Goal: Entertainment & Leisure: Consume media (video, audio)

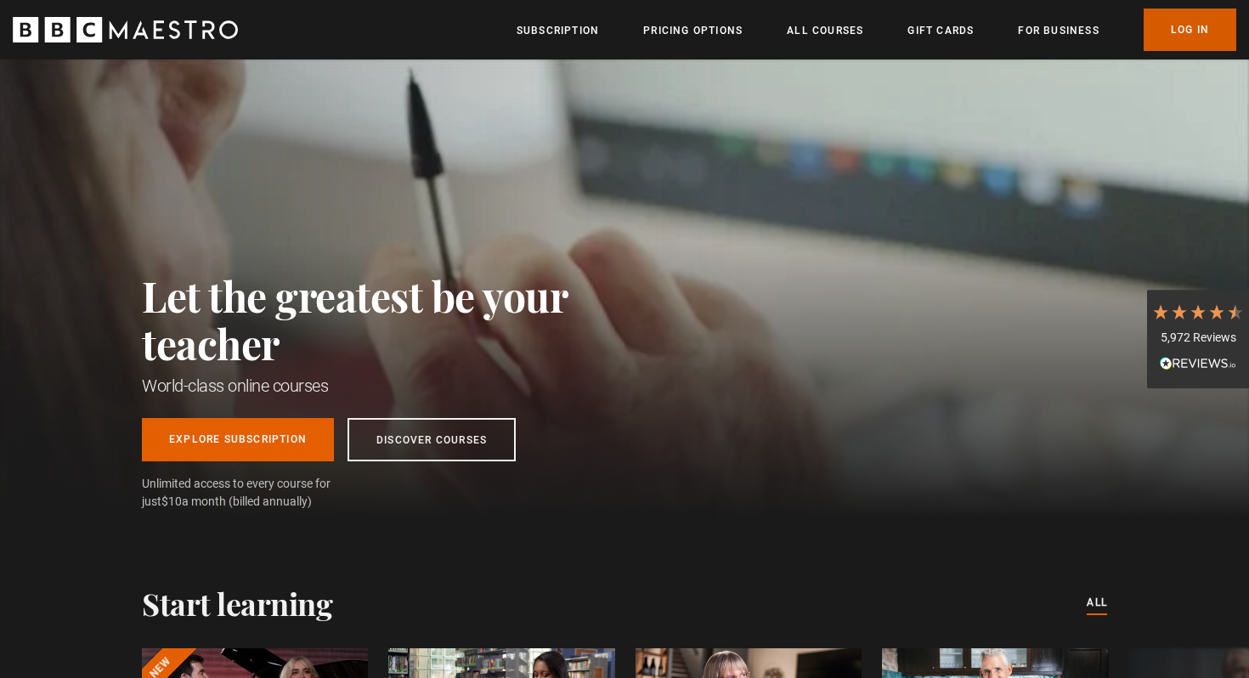
click at [1182, 31] on link "Log In" at bounding box center [1189, 29] width 93 height 42
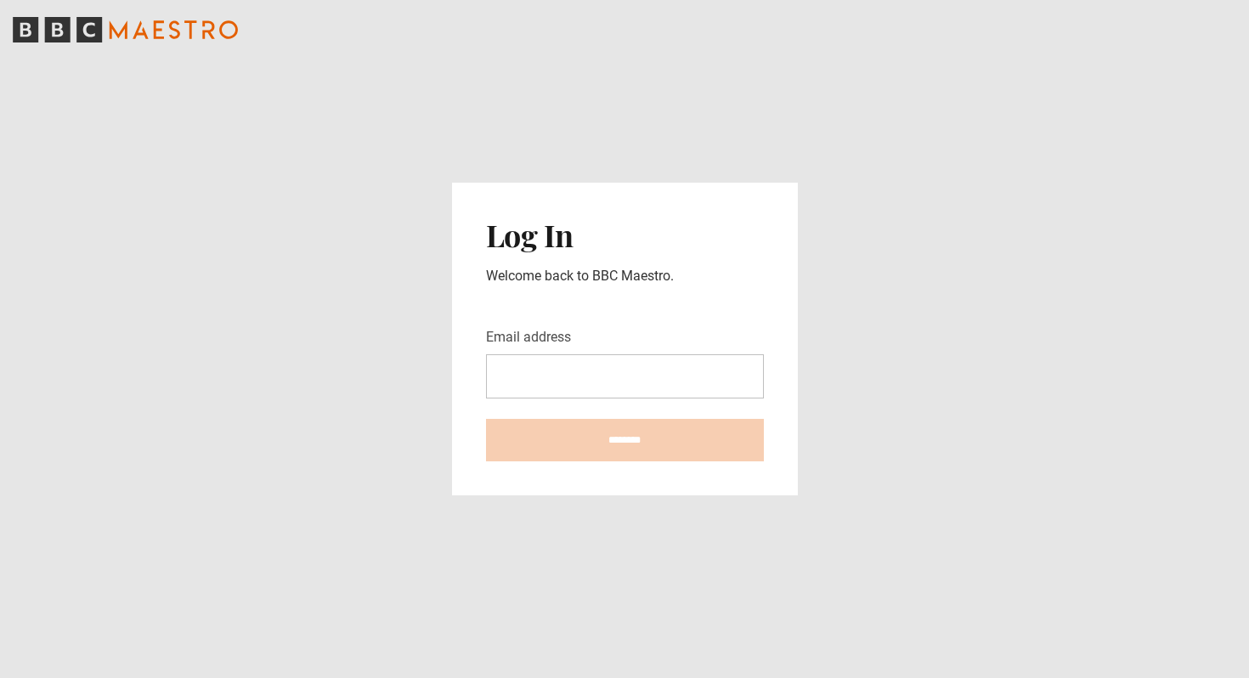
type input "**********"
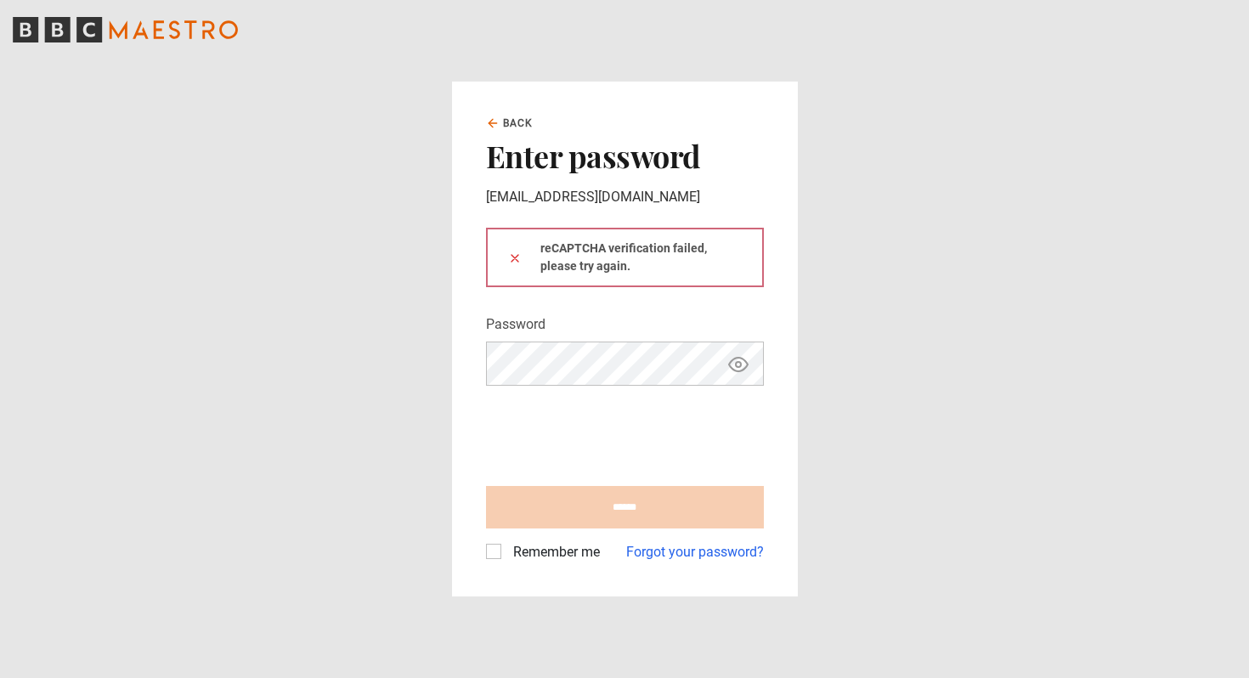
type input "**********"
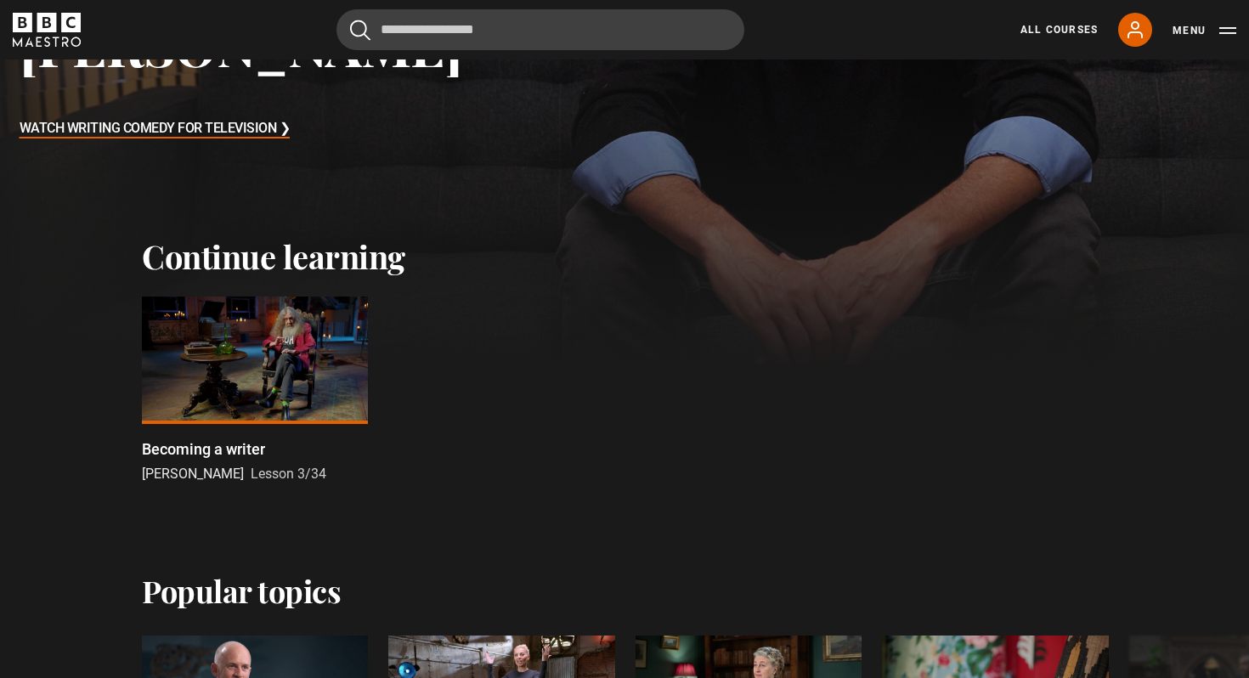
scroll to position [376, 0]
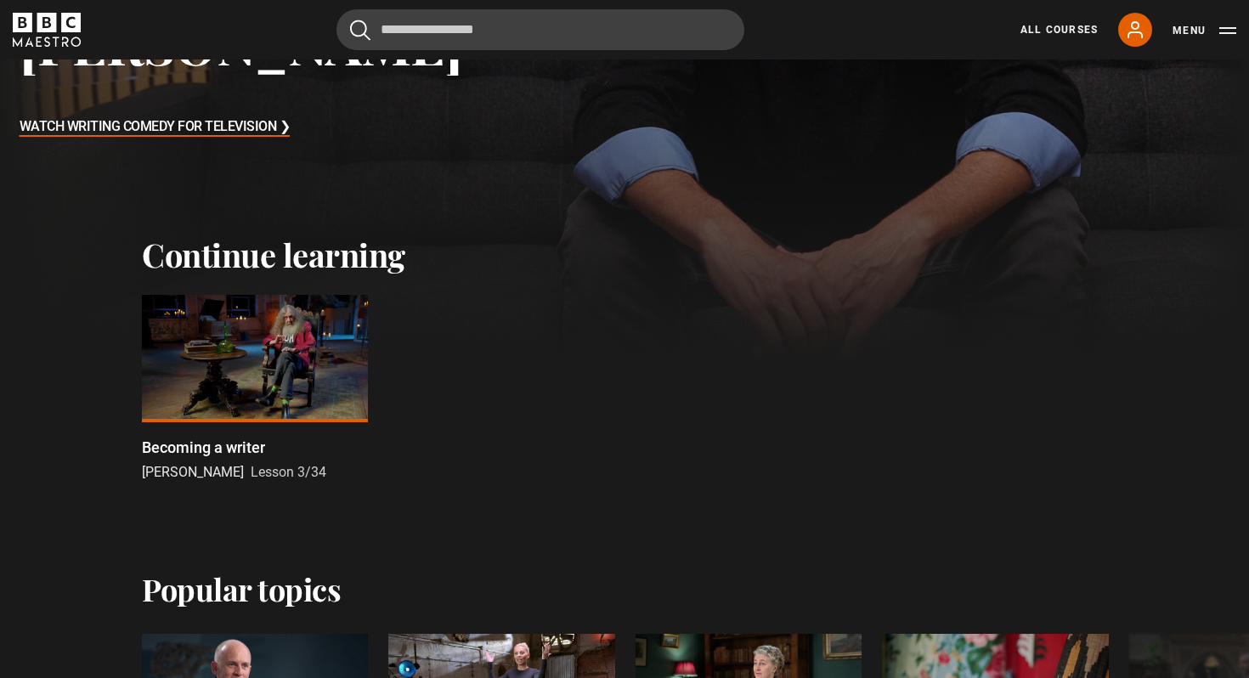
click at [241, 358] on div at bounding box center [255, 358] width 226 height 127
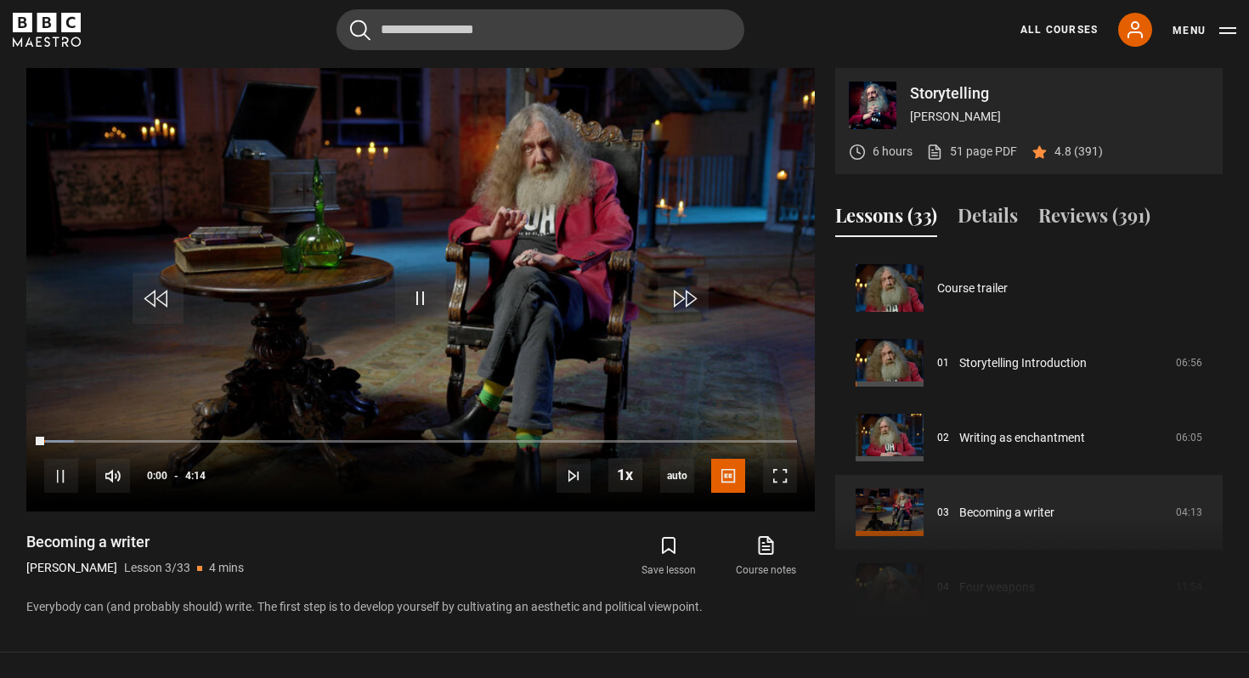
scroll to position [150, 0]
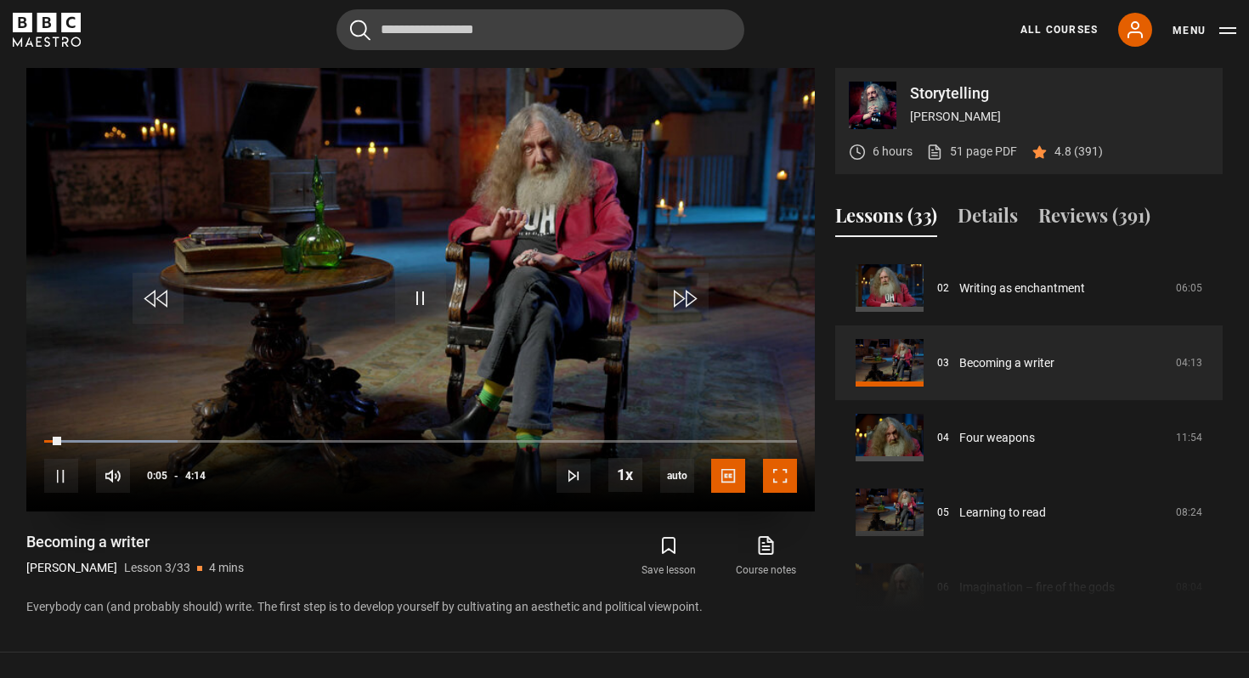
click at [786, 473] on span "Video Player" at bounding box center [780, 476] width 34 height 34
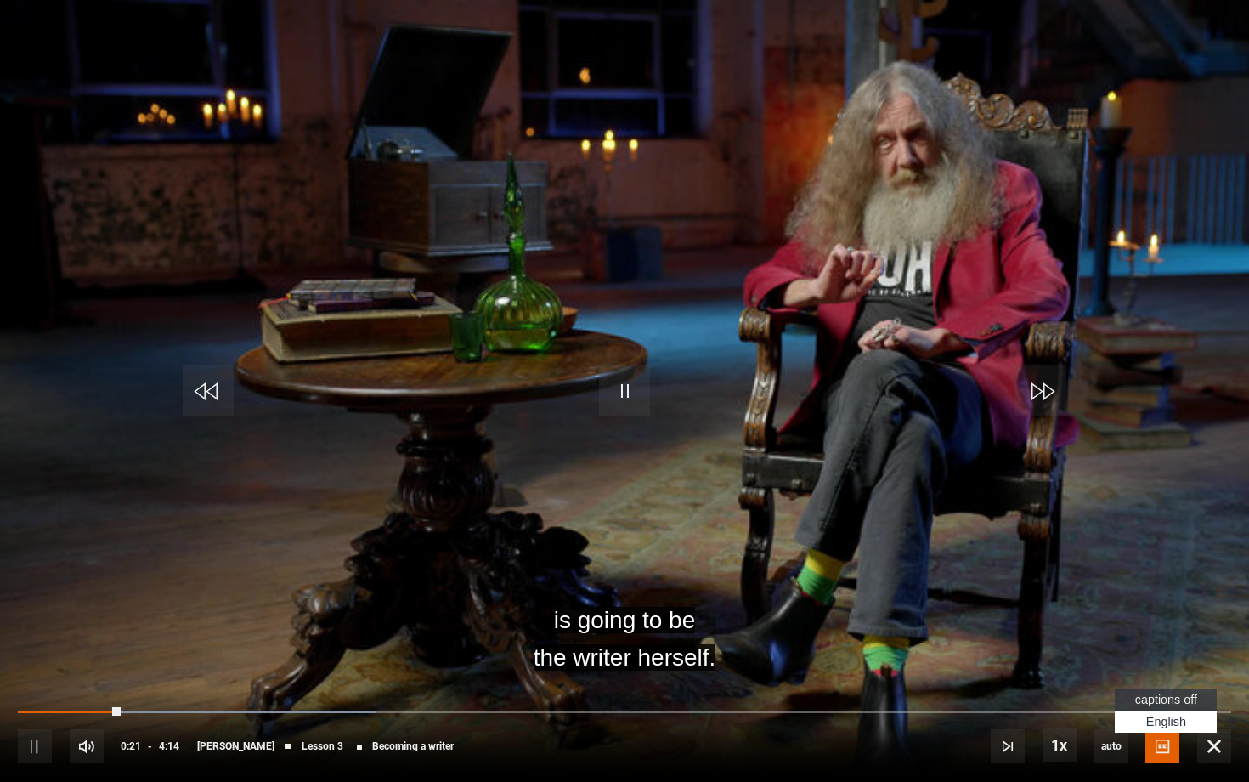
click at [1164, 677] on span "captions off" at bounding box center [1166, 699] width 62 height 14
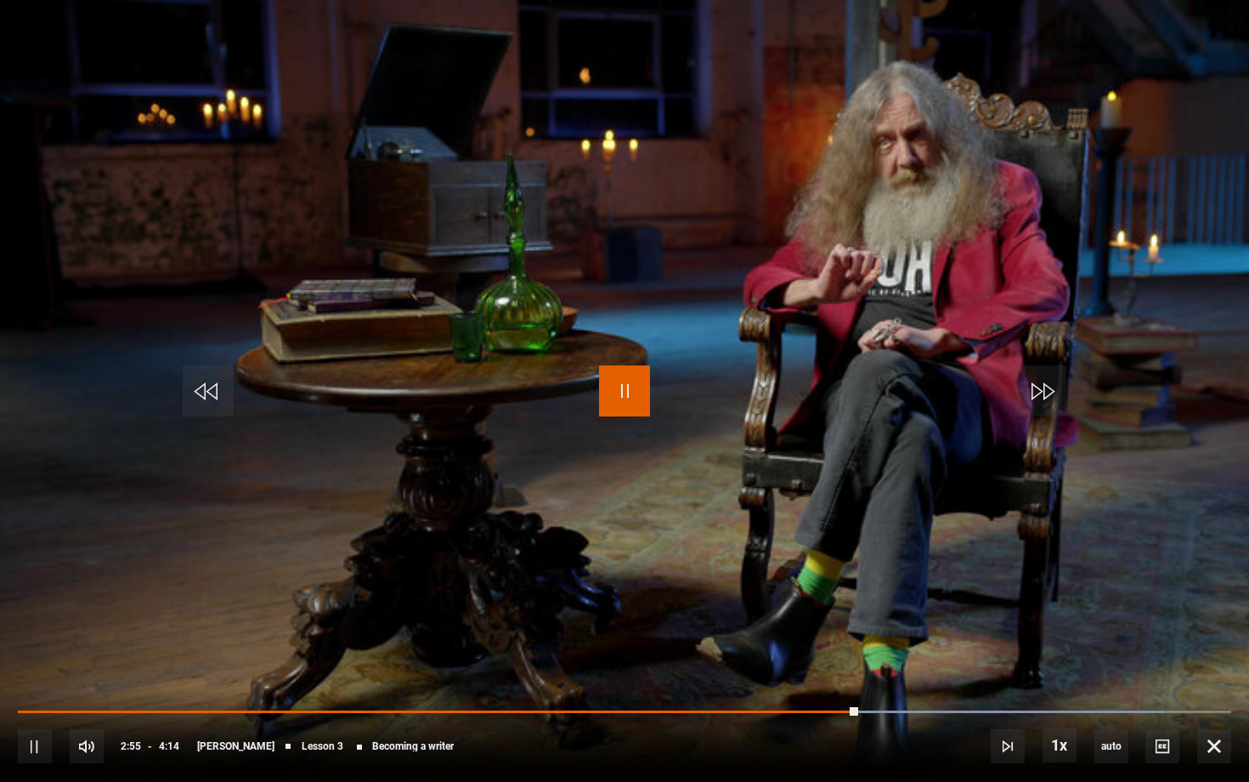
click at [628, 390] on span "Video Player" at bounding box center [624, 390] width 51 height 51
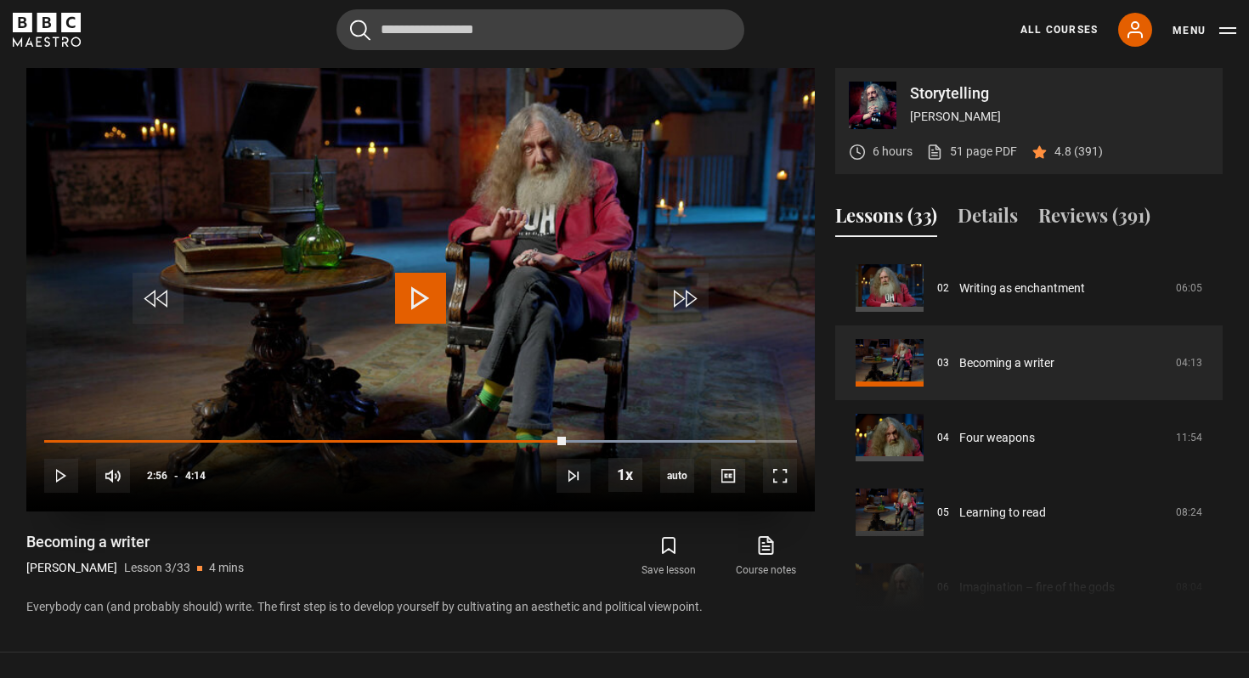
click at [415, 302] on span "Video Player" at bounding box center [420, 298] width 51 height 51
click at [775, 469] on span "Video Player" at bounding box center [780, 476] width 34 height 34
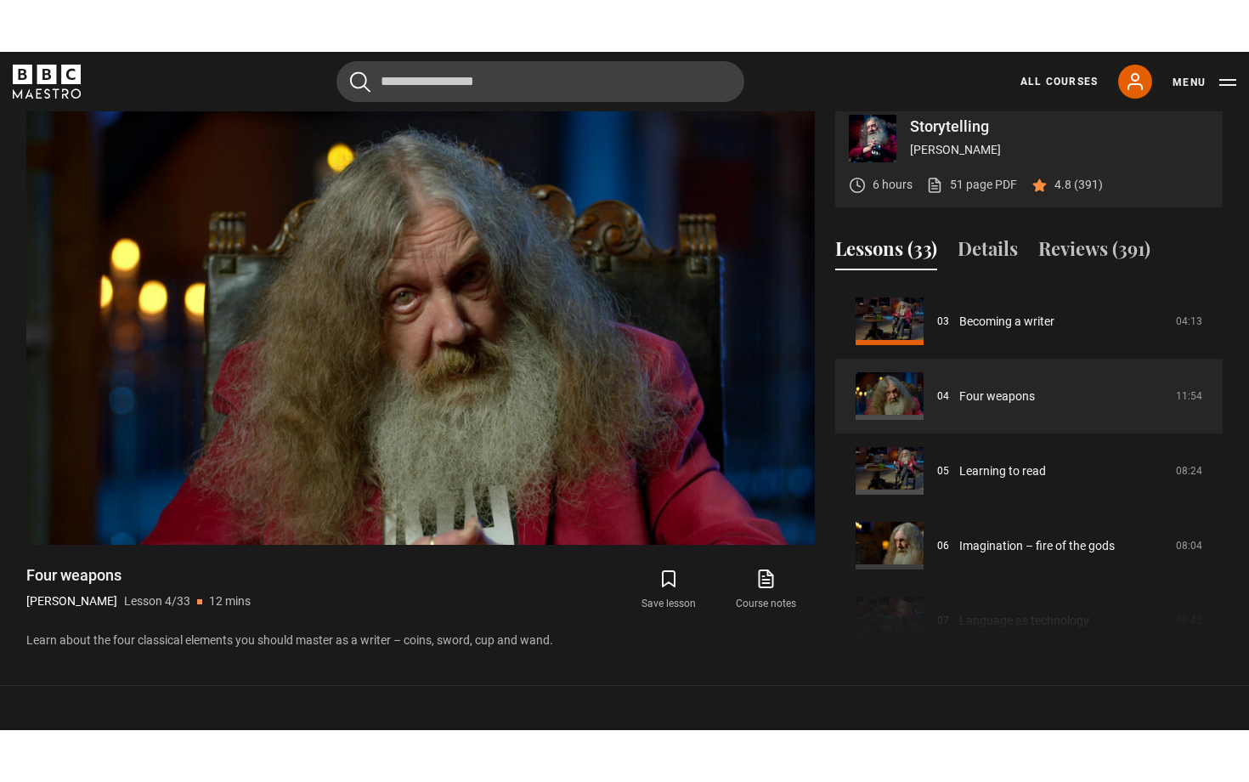
scroll to position [698, 0]
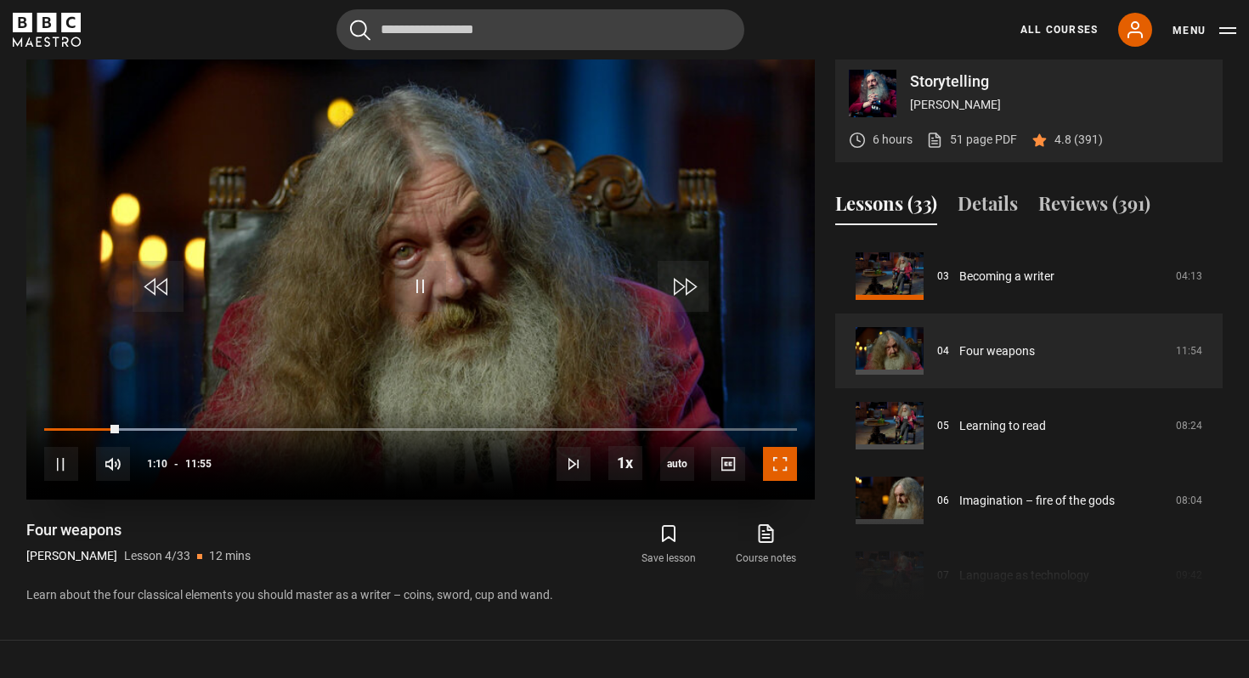
click at [776, 458] on span "Video Player" at bounding box center [780, 464] width 34 height 34
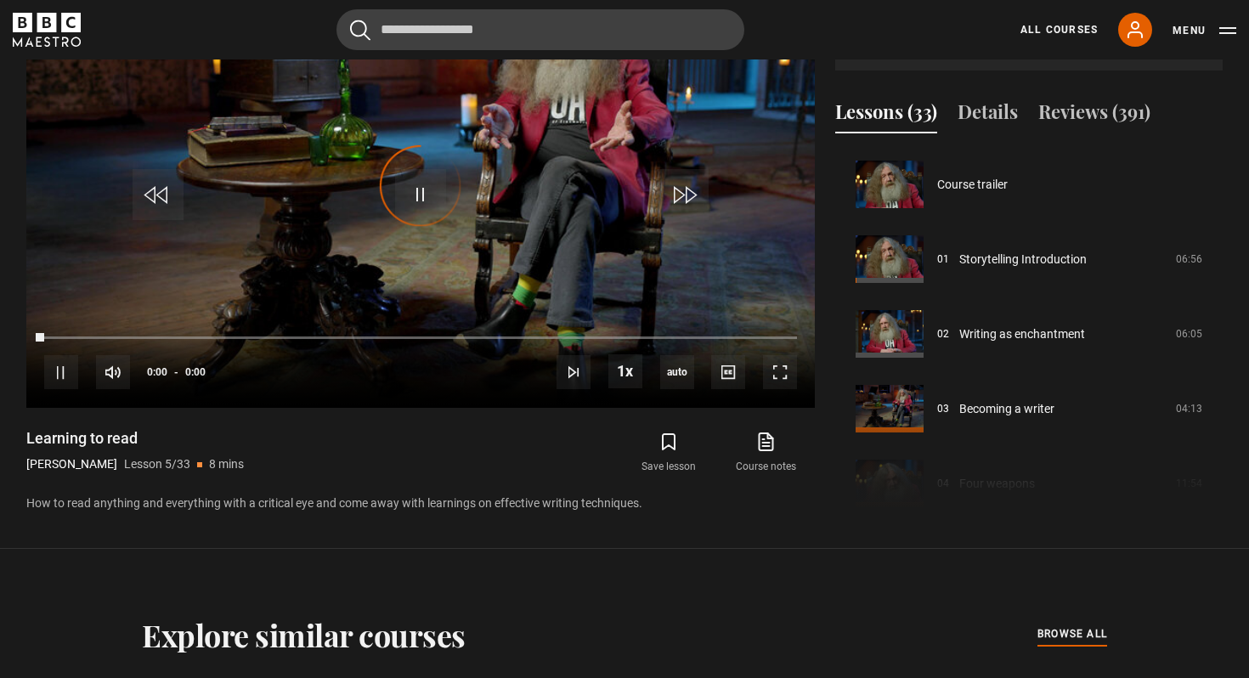
scroll to position [299, 0]
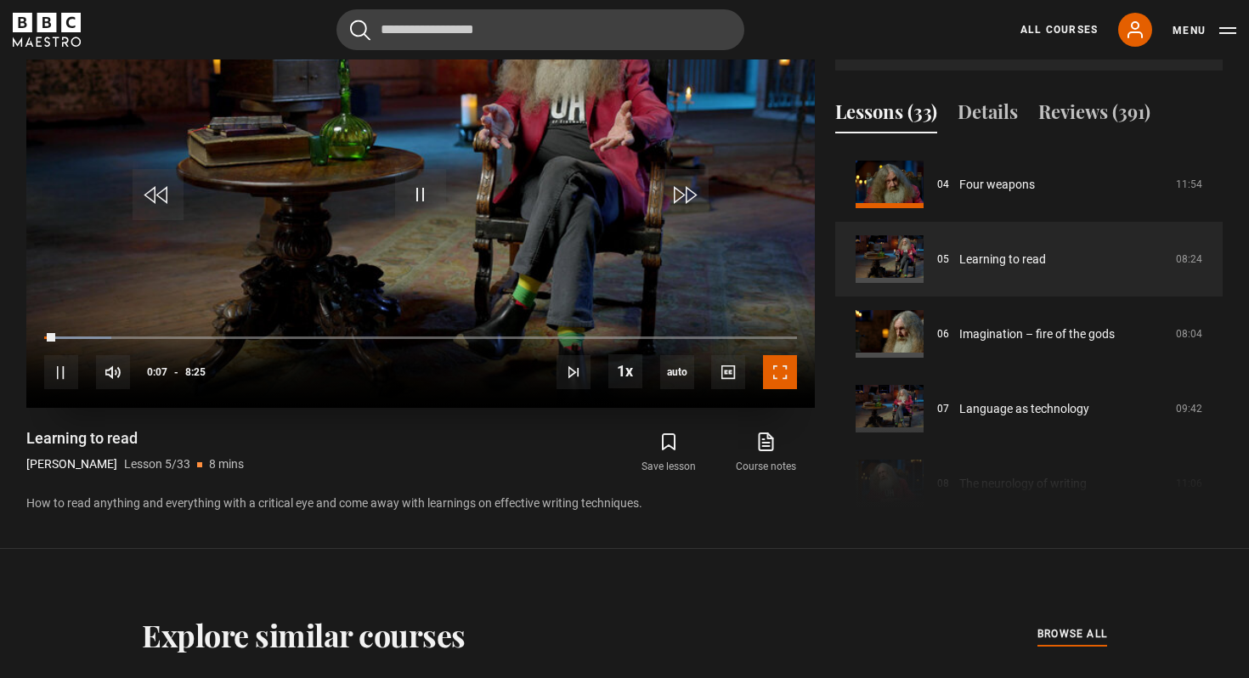
click at [787, 378] on span "Video Player" at bounding box center [780, 372] width 34 height 34
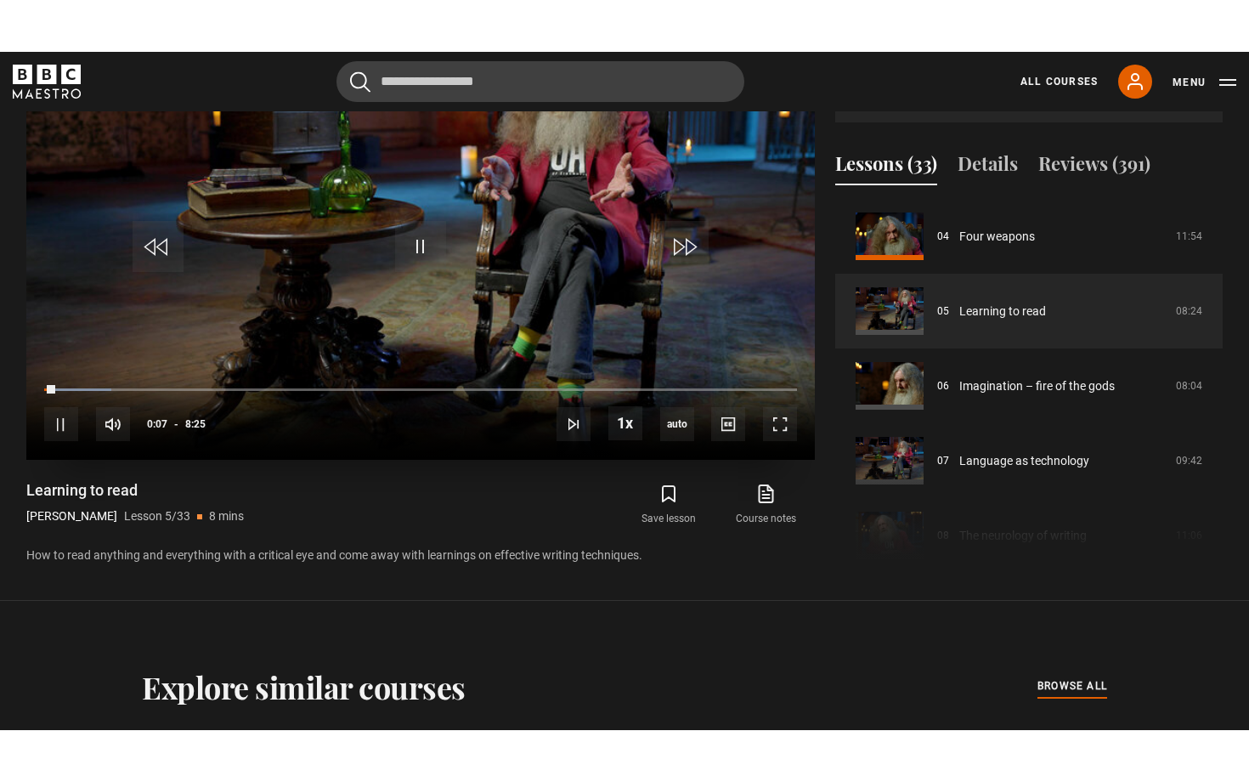
scroll to position [754, 0]
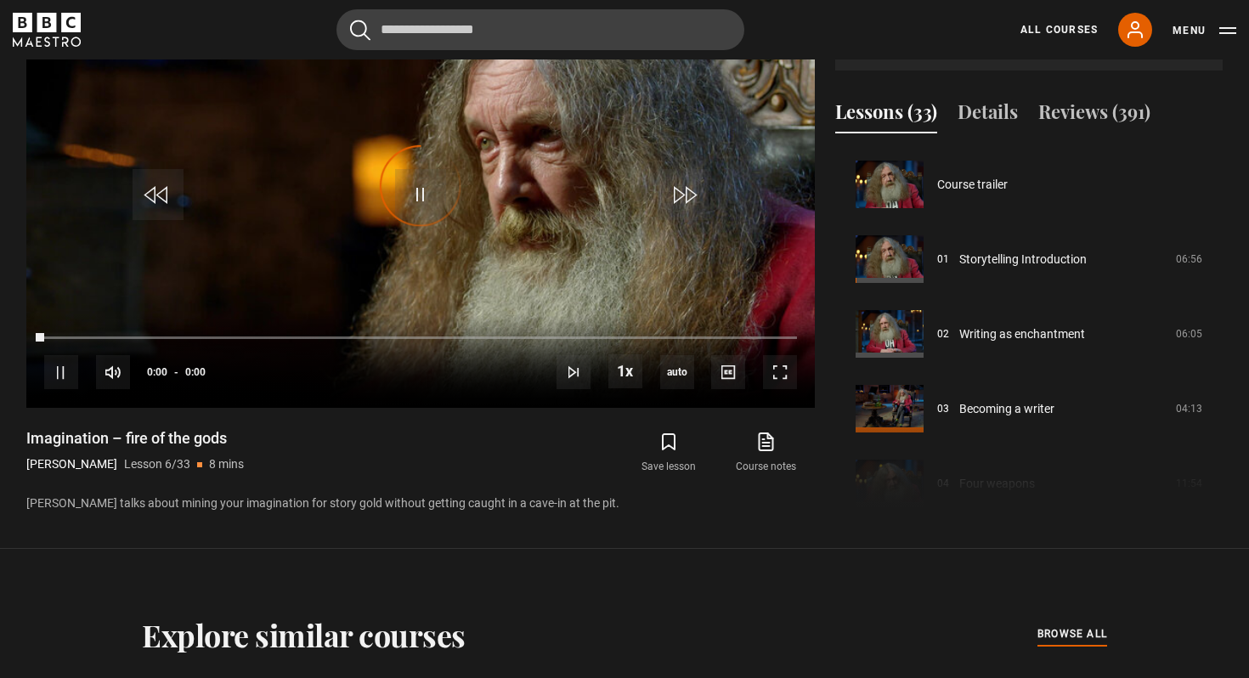
scroll to position [374, 0]
